Goal: Find specific page/section: Find specific page/section

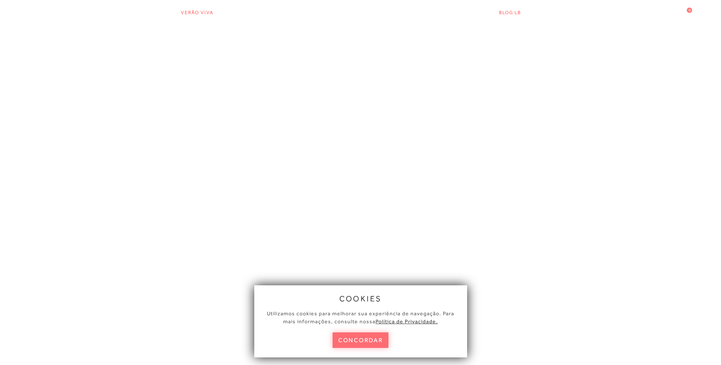
click at [374, 337] on button "concordar" at bounding box center [360, 341] width 56 height 16
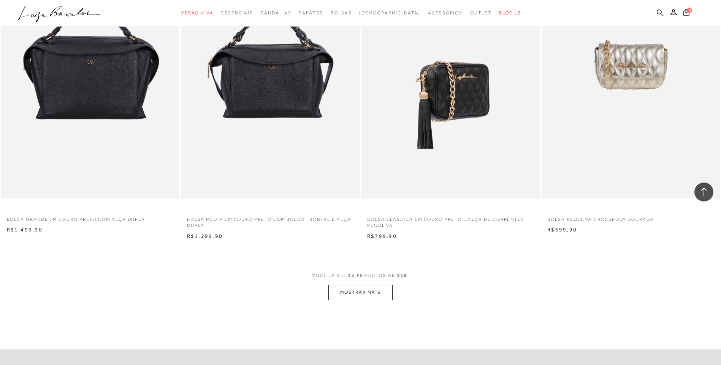
scroll to position [1710, 0]
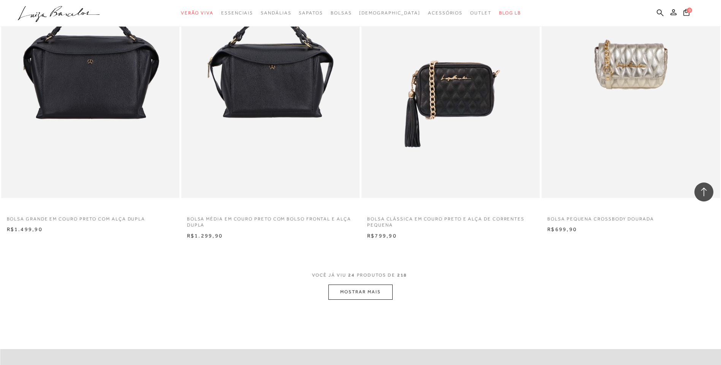
click at [386, 293] on button "MOSTRAR MAIS" at bounding box center [360, 292] width 64 height 15
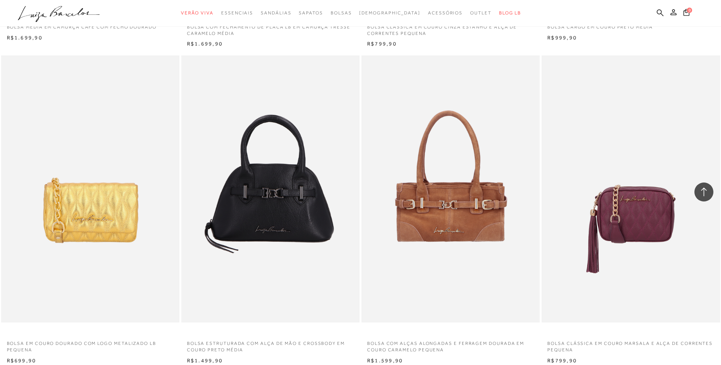
scroll to position [3571, 0]
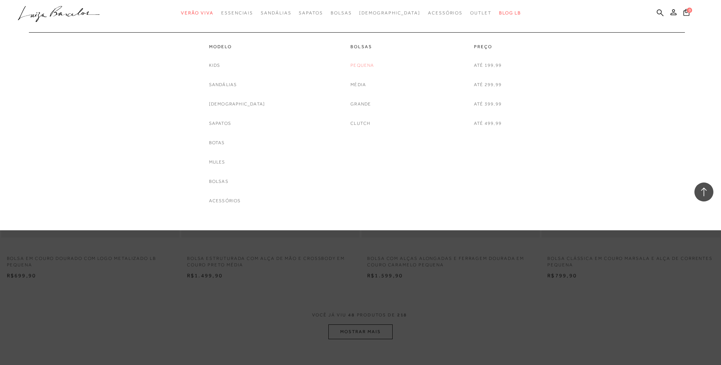
click at [360, 66] on link "Pequena" at bounding box center [362, 66] width 24 height 8
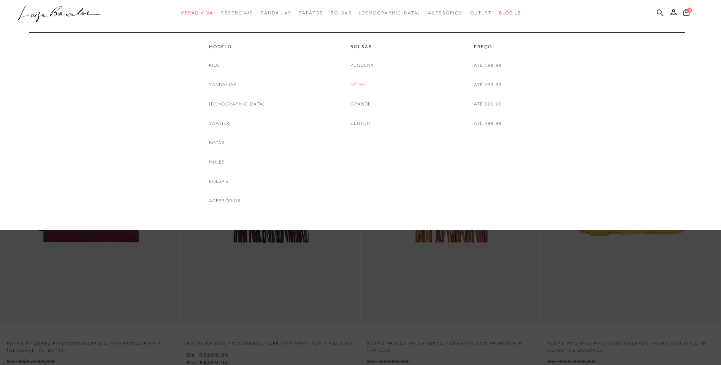
click at [354, 83] on link "Média" at bounding box center [358, 85] width 16 height 8
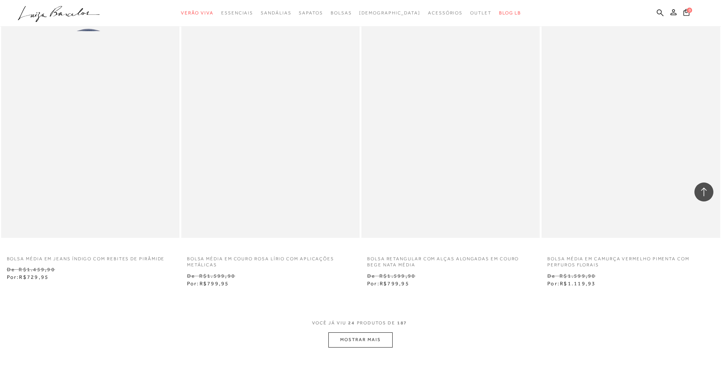
scroll to position [1900, 0]
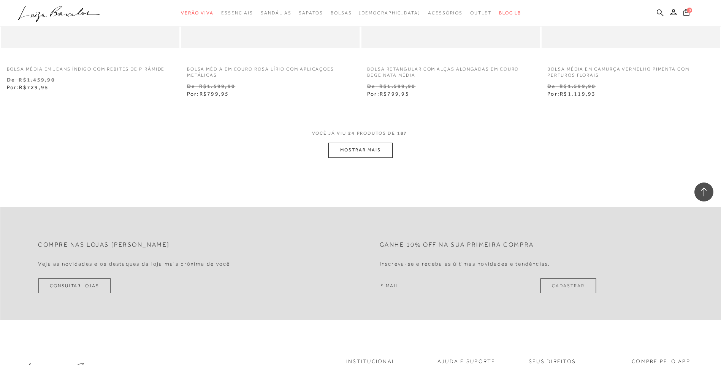
click at [374, 155] on button "MOSTRAR MAIS" at bounding box center [360, 150] width 64 height 15
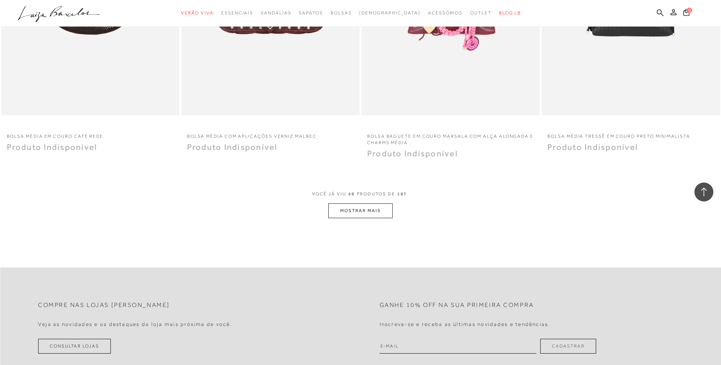
scroll to position [3913, 0]
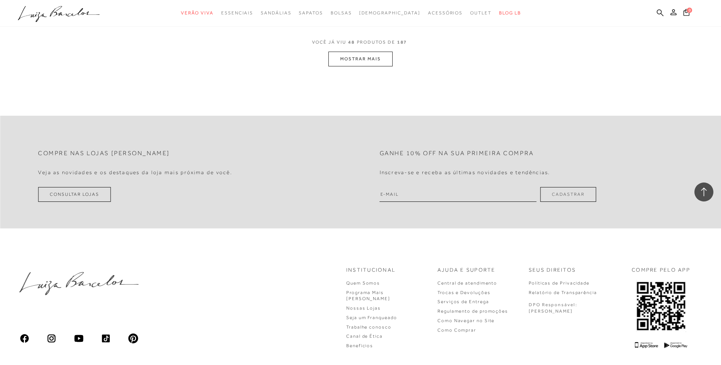
click at [351, 64] on button "MOSTRAR MAIS" at bounding box center [360, 59] width 64 height 15
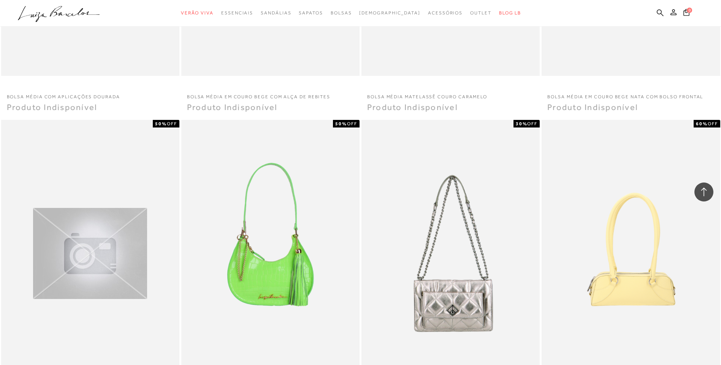
scroll to position [4749, 0]
